Goal: Task Accomplishment & Management: Use online tool/utility

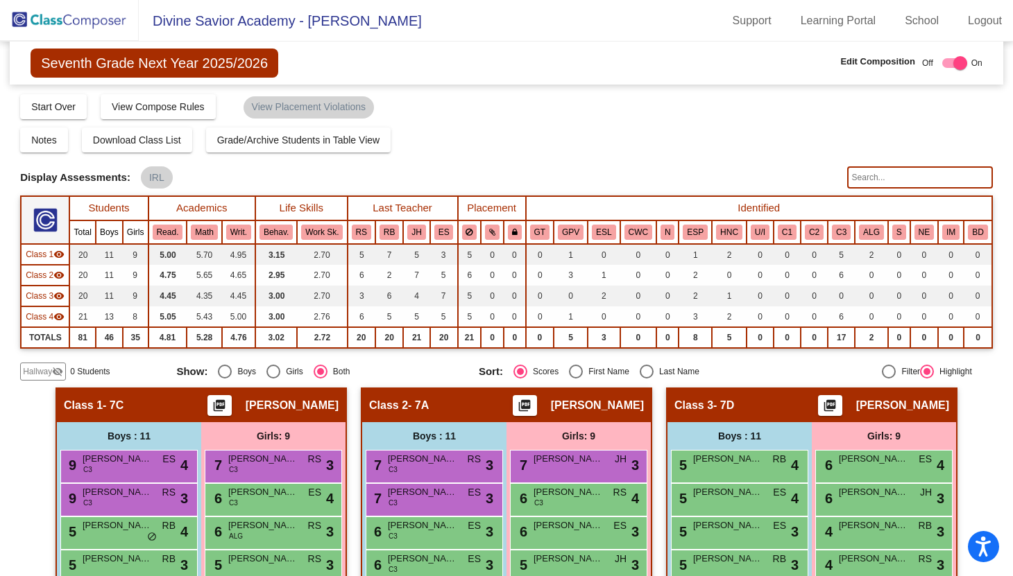
click at [79, 22] on img at bounding box center [69, 20] width 139 height 41
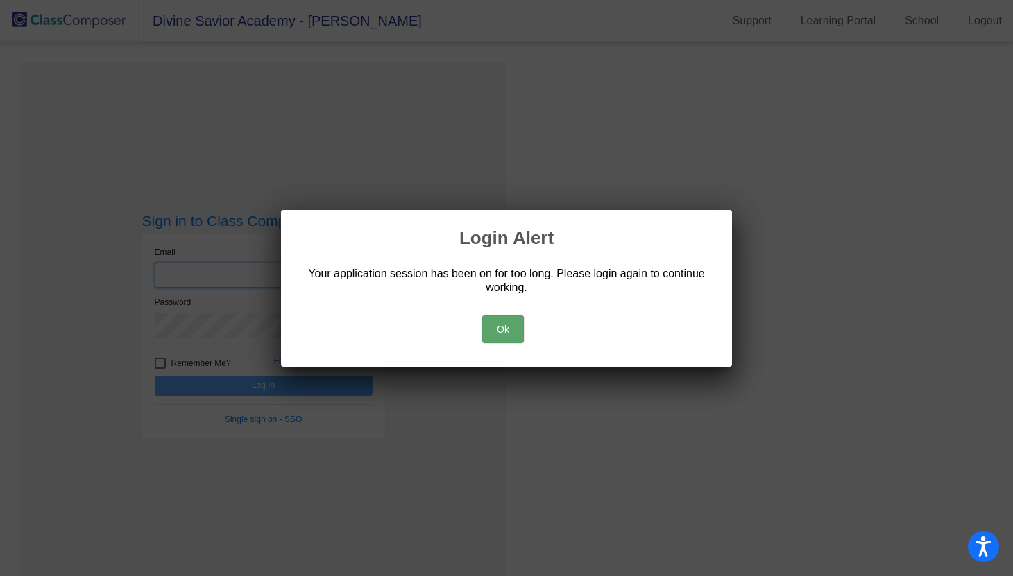
type input "[PERSON_NAME][EMAIL_ADDRESS][PERSON_NAME][DOMAIN_NAME]"
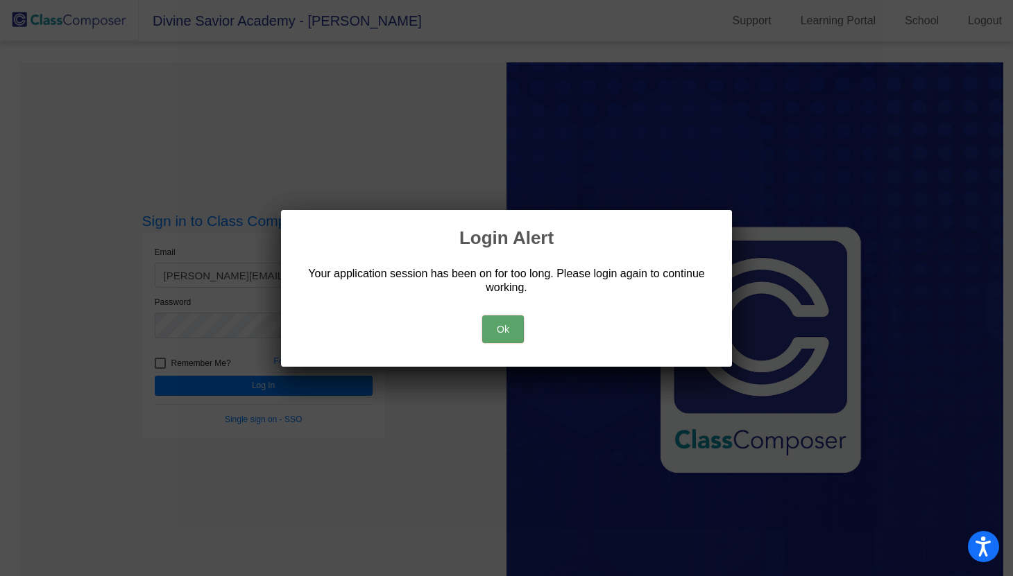
click at [510, 335] on button "Ok" at bounding box center [503, 330] width 42 height 28
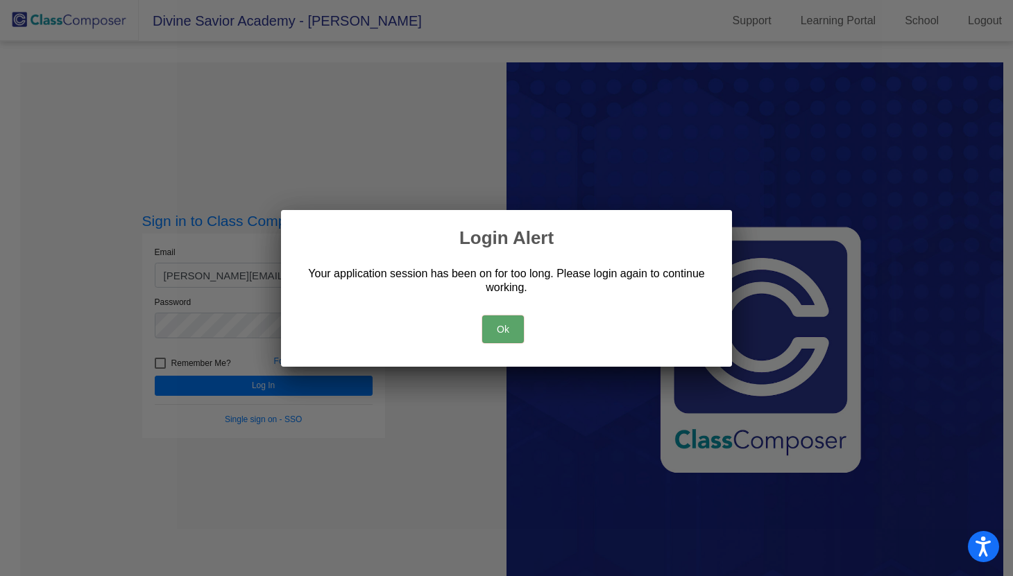
click at [506, 329] on button "Ok" at bounding box center [503, 330] width 42 height 28
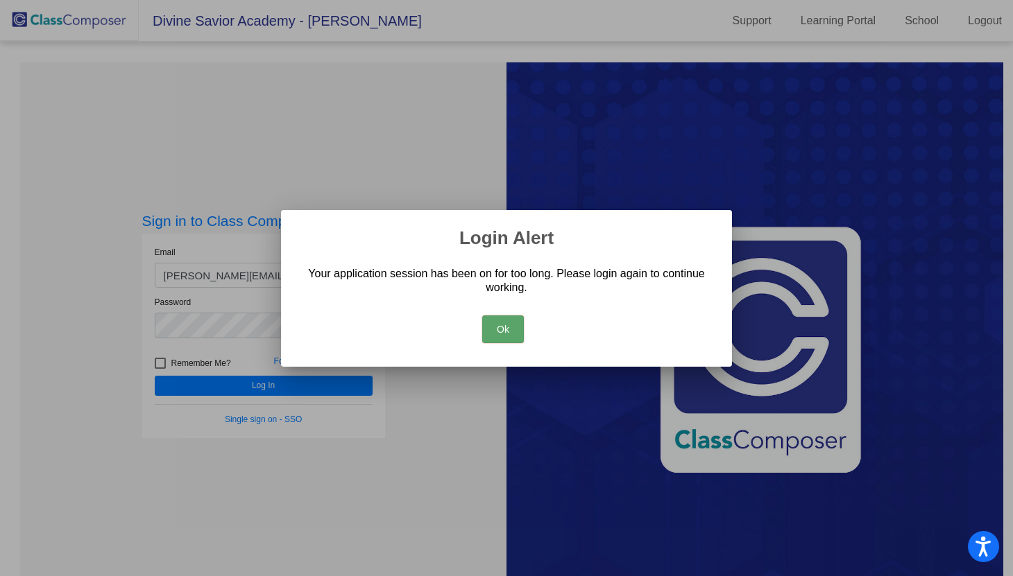
click at [507, 323] on button "Ok" at bounding box center [503, 330] width 42 height 28
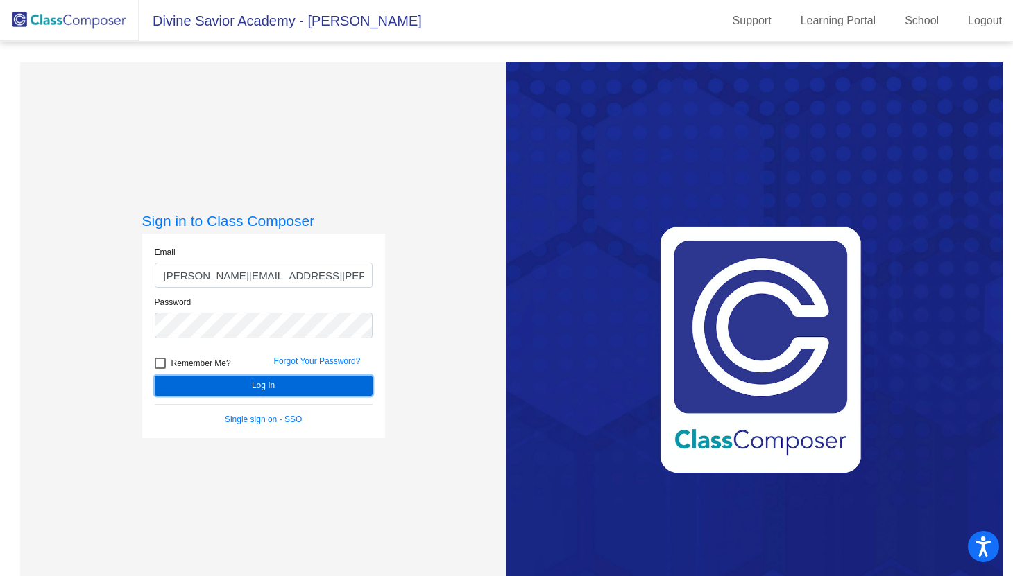
click at [320, 381] on button "Log In" at bounding box center [264, 386] width 218 height 20
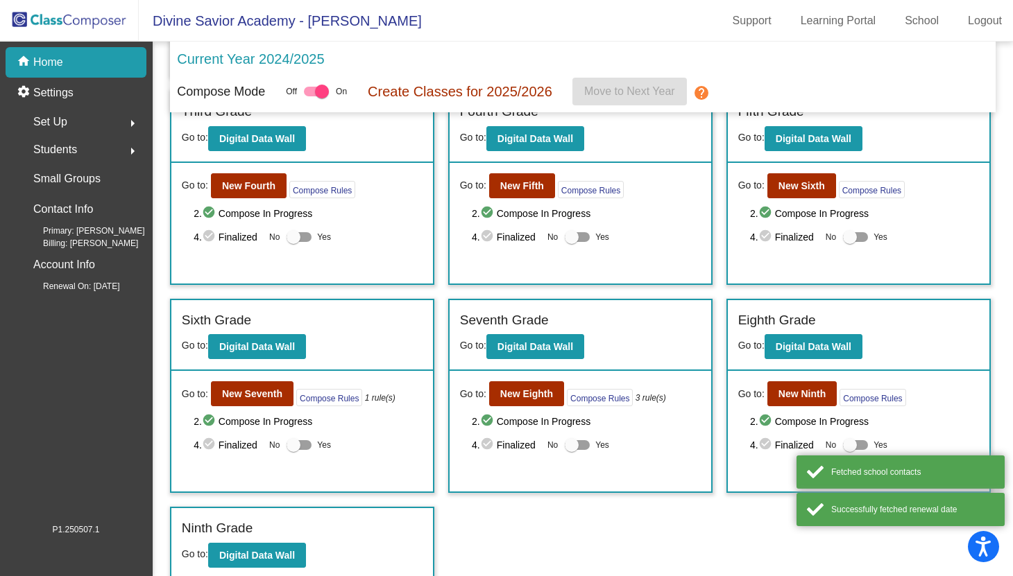
scroll to position [476, 0]
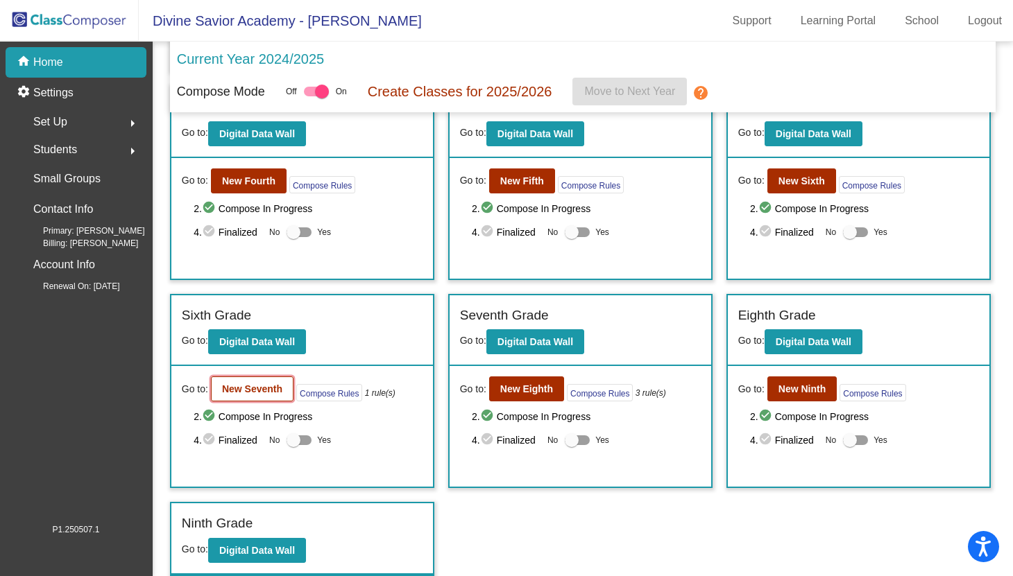
click at [242, 382] on button "New Seventh" at bounding box center [252, 389] width 83 height 25
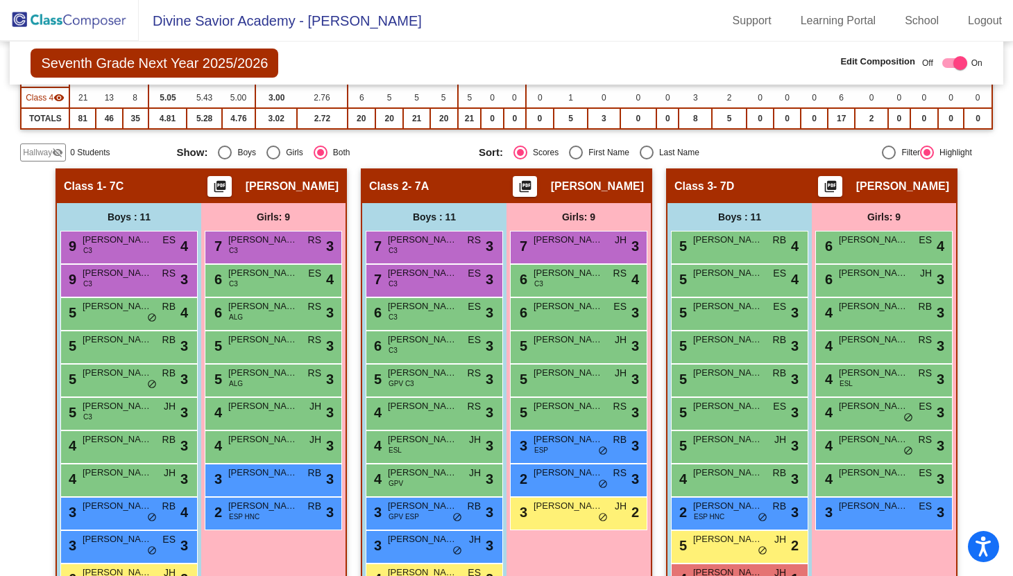
scroll to position [304, 0]
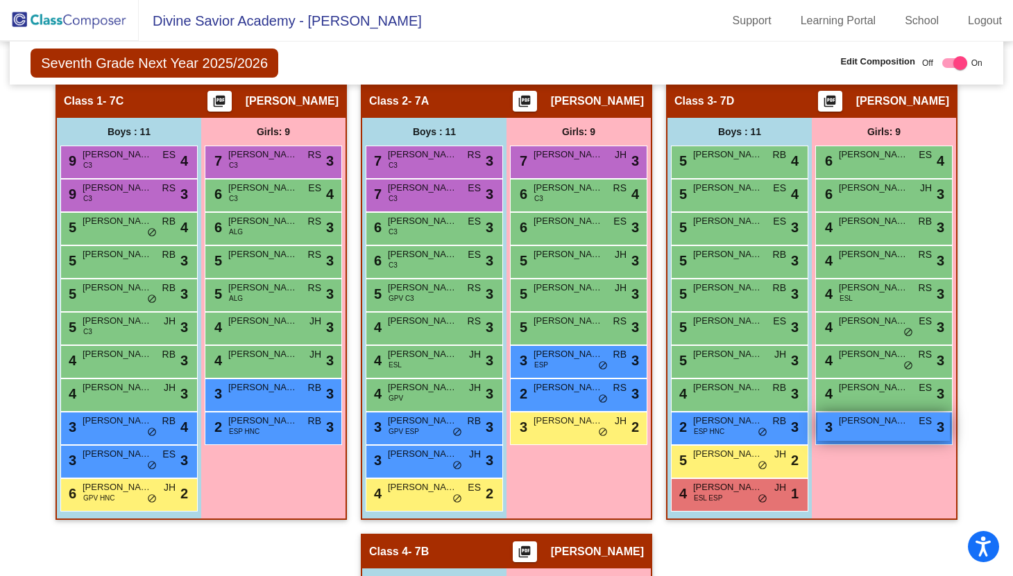
click at [865, 441] on div "3 [PERSON_NAME] ES lock do_not_disturb_alt 3" at bounding box center [883, 427] width 132 height 28
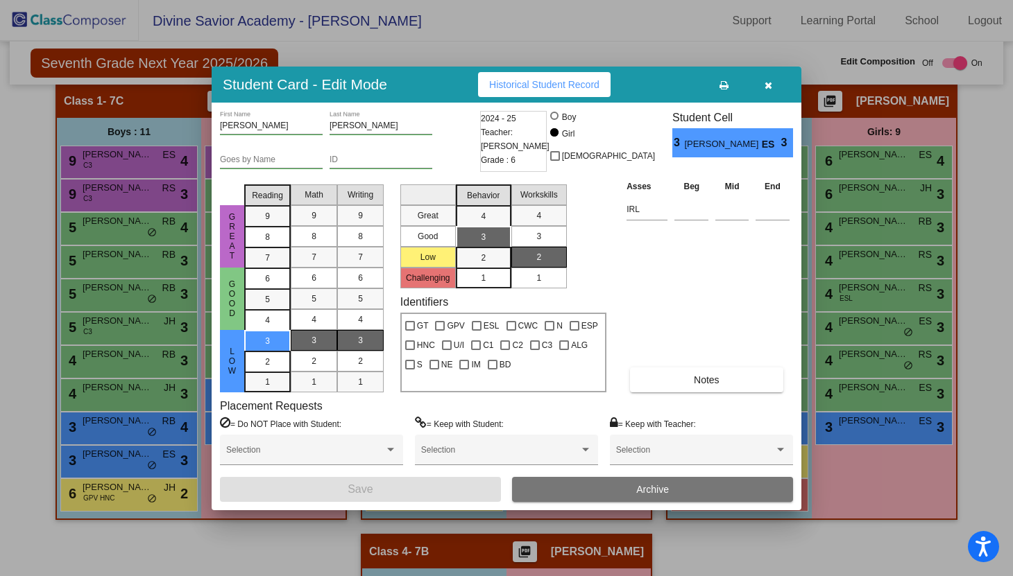
click at [763, 84] on button "button" at bounding box center [768, 84] width 44 height 25
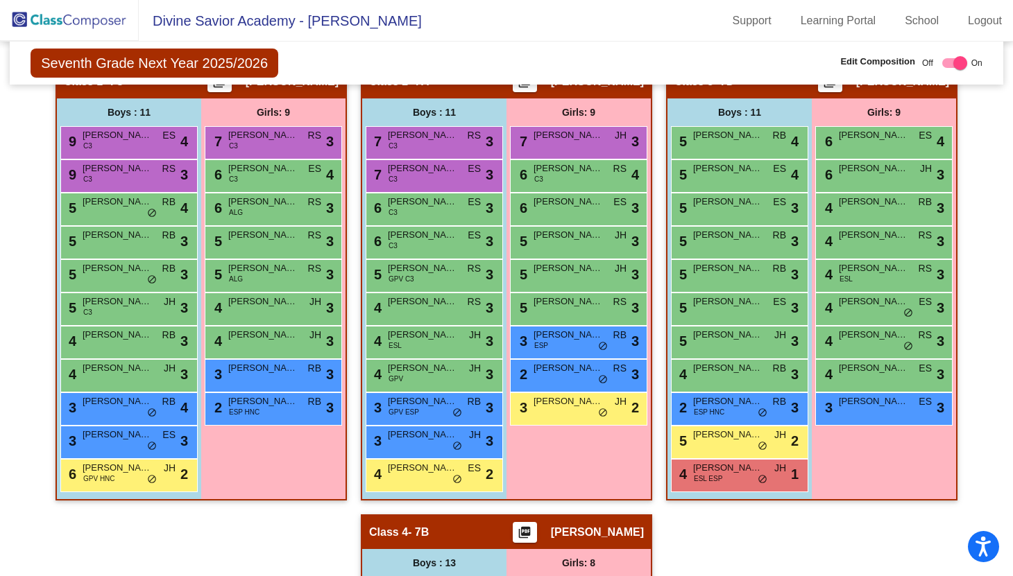
scroll to position [320, 0]
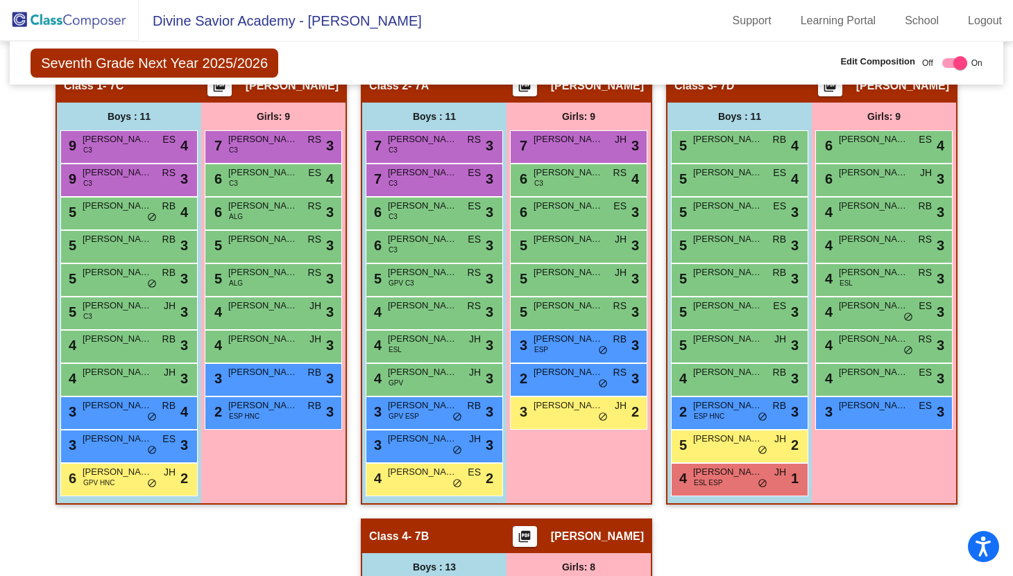
click at [656, 164] on div "Hallway - Hallway Class picture_as_pdf Add Student First Name Last Name Student…" at bounding box center [506, 552] width 972 height 968
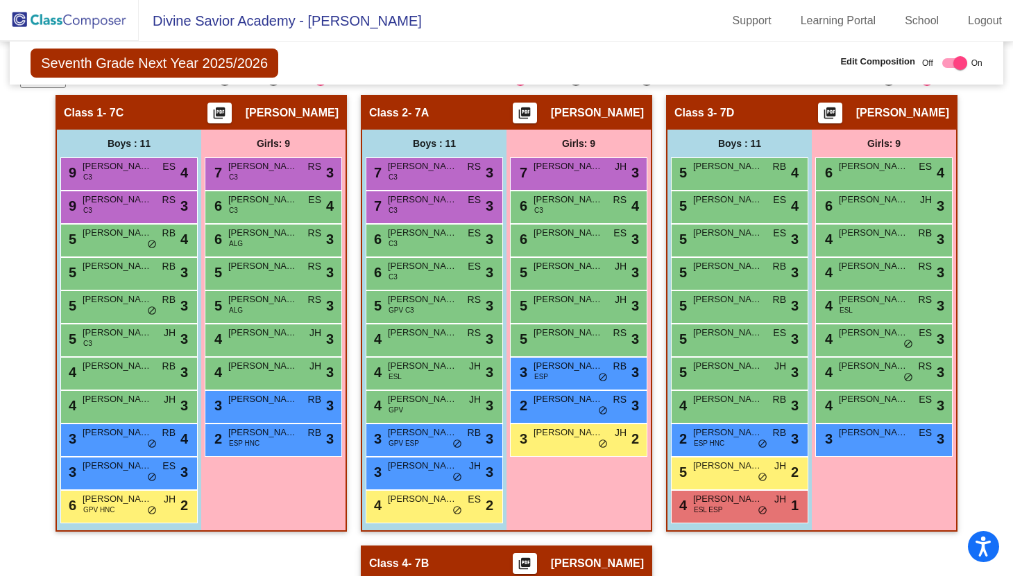
scroll to position [298, 0]
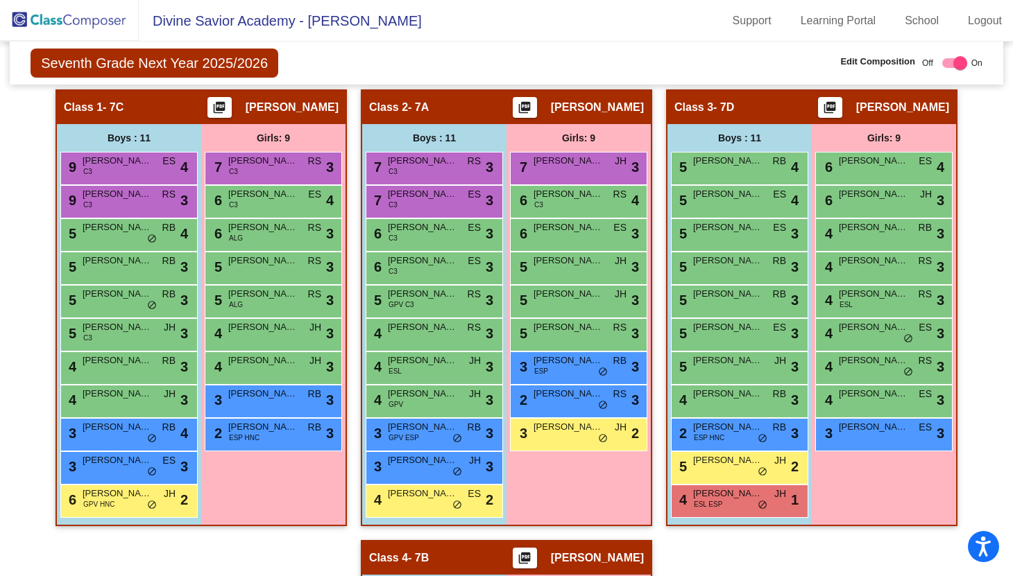
click at [72, 21] on img at bounding box center [69, 20] width 139 height 41
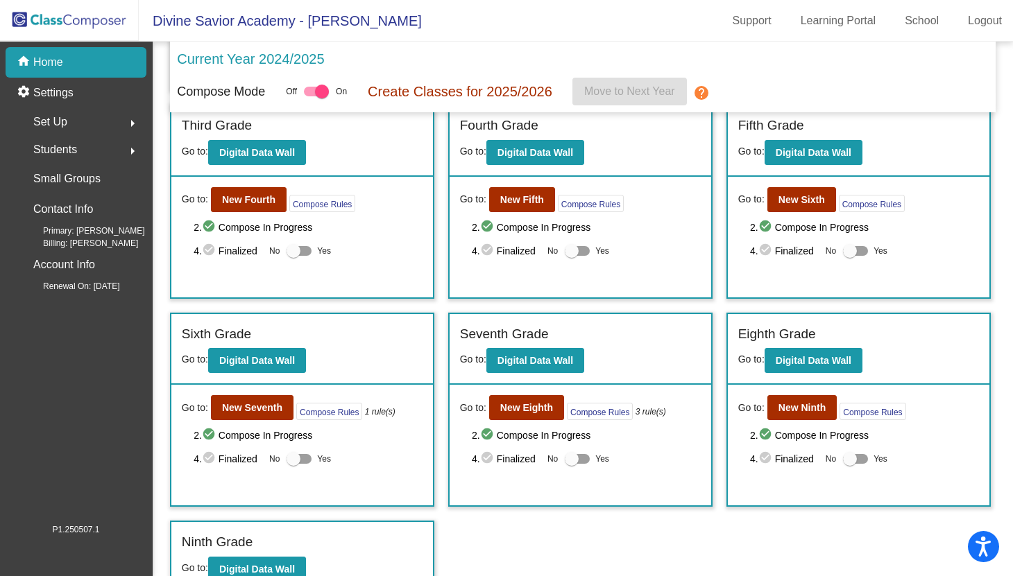
scroll to position [458, 0]
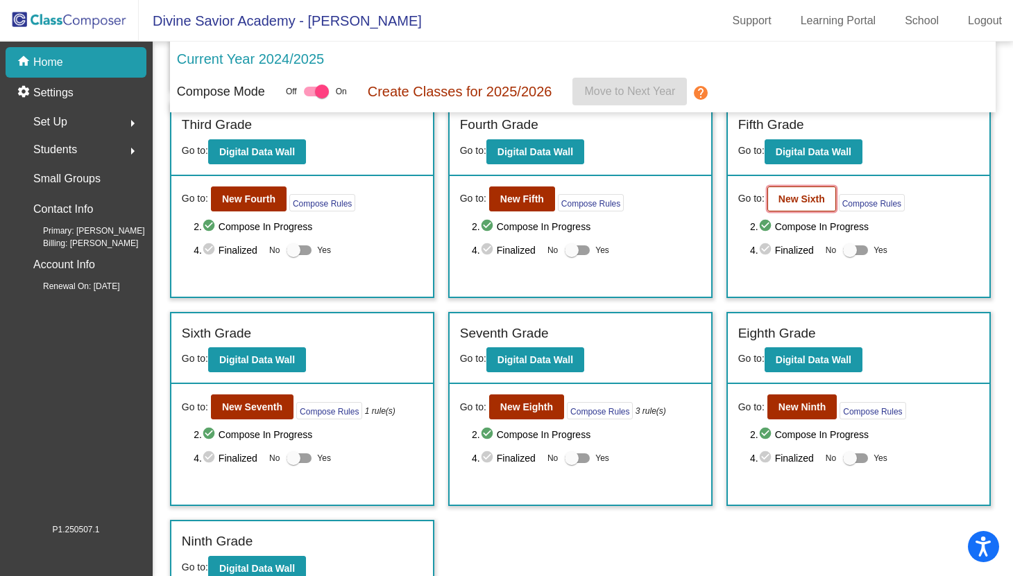
click at [783, 203] on b "New Sixth" at bounding box center [801, 199] width 46 height 11
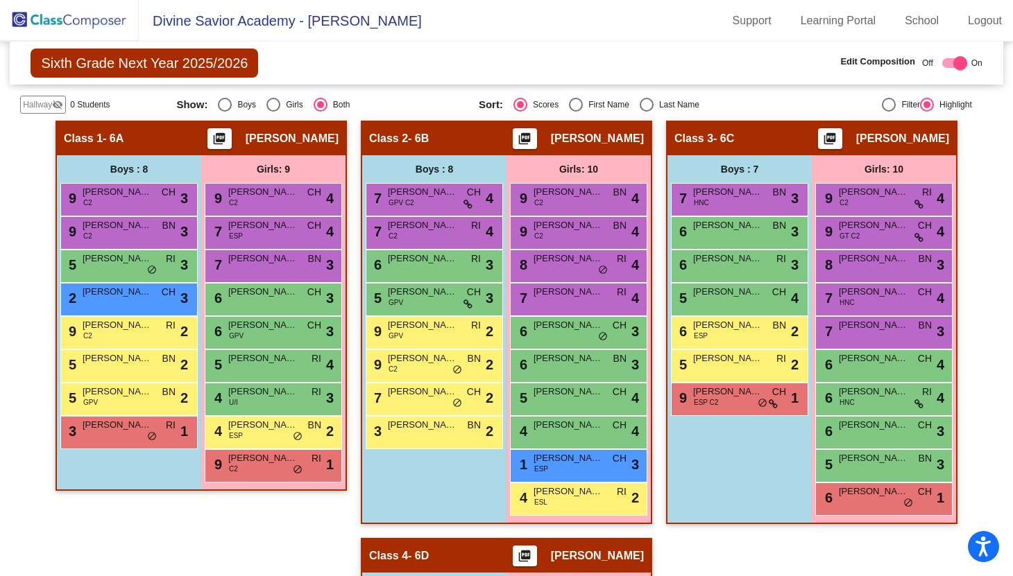
scroll to position [264, 0]
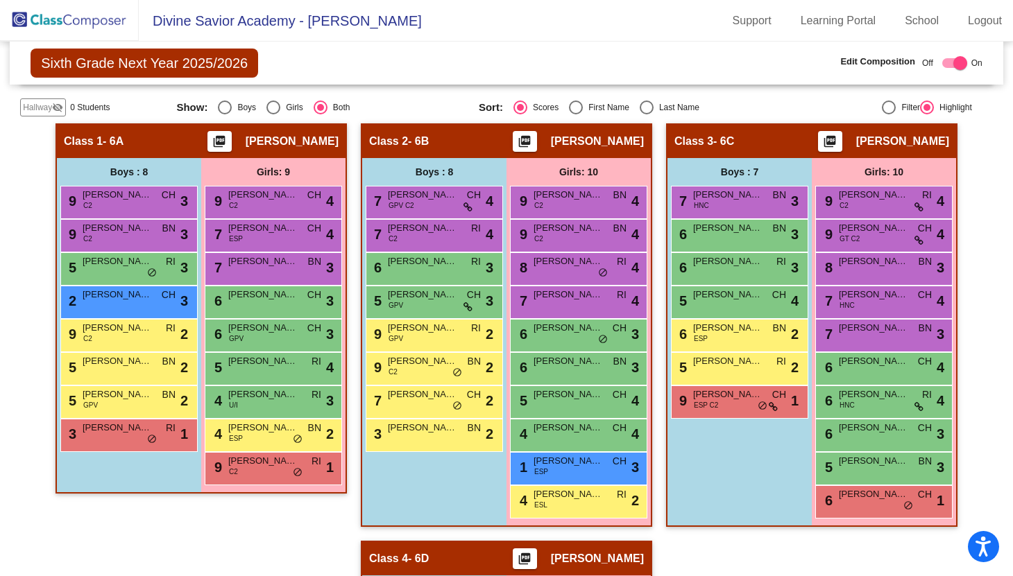
click at [352, 196] on div "Hallway - Hallway Class picture_as_pdf Add Student First Name Last Name Student…" at bounding box center [506, 524] width 972 height 802
